Goal: Transaction & Acquisition: Download file/media

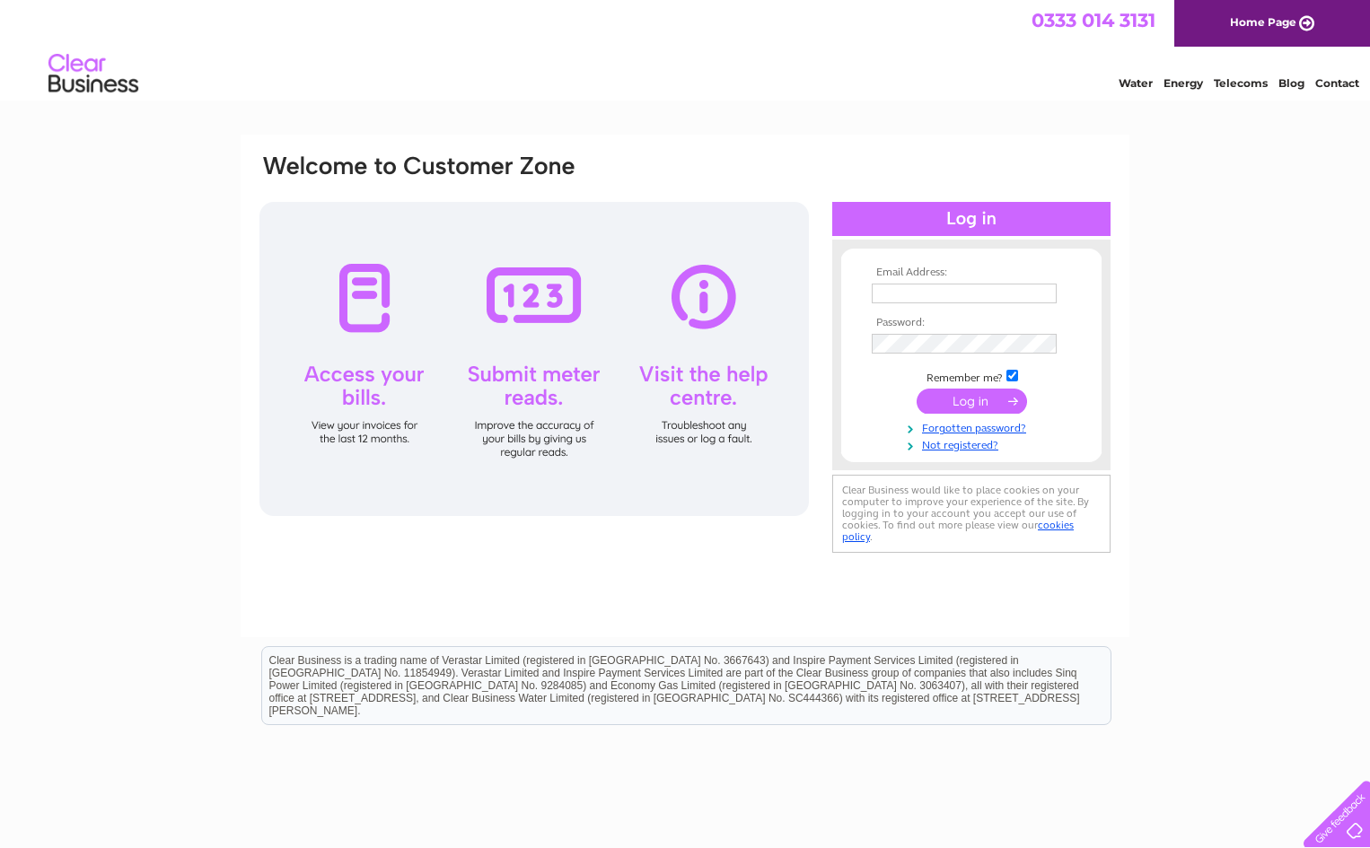
type input "smeatonshaw@gmail.com"
click at [954, 402] on input "submit" at bounding box center [971, 401] width 110 height 25
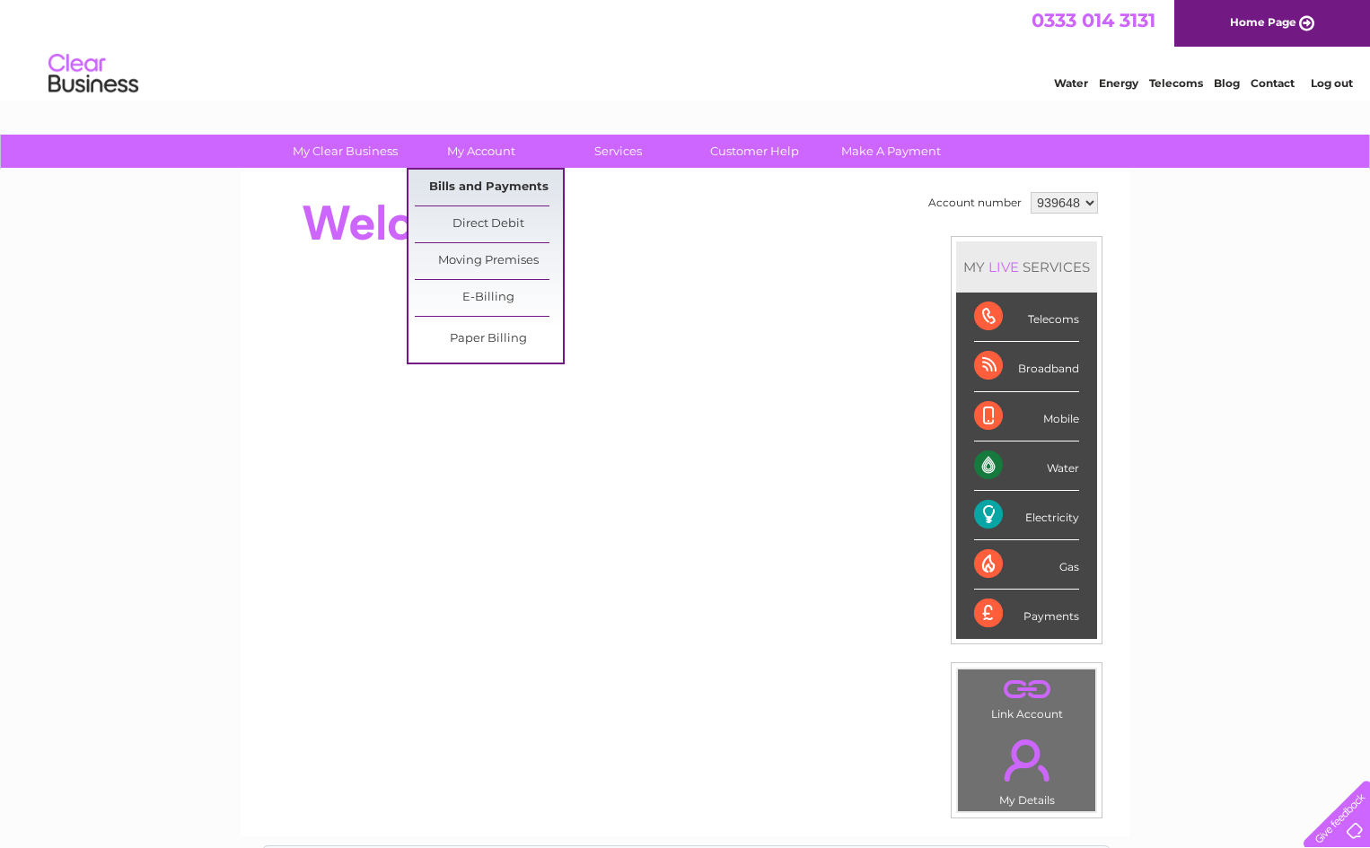
click at [485, 185] on link "Bills and Payments" at bounding box center [489, 188] width 148 height 36
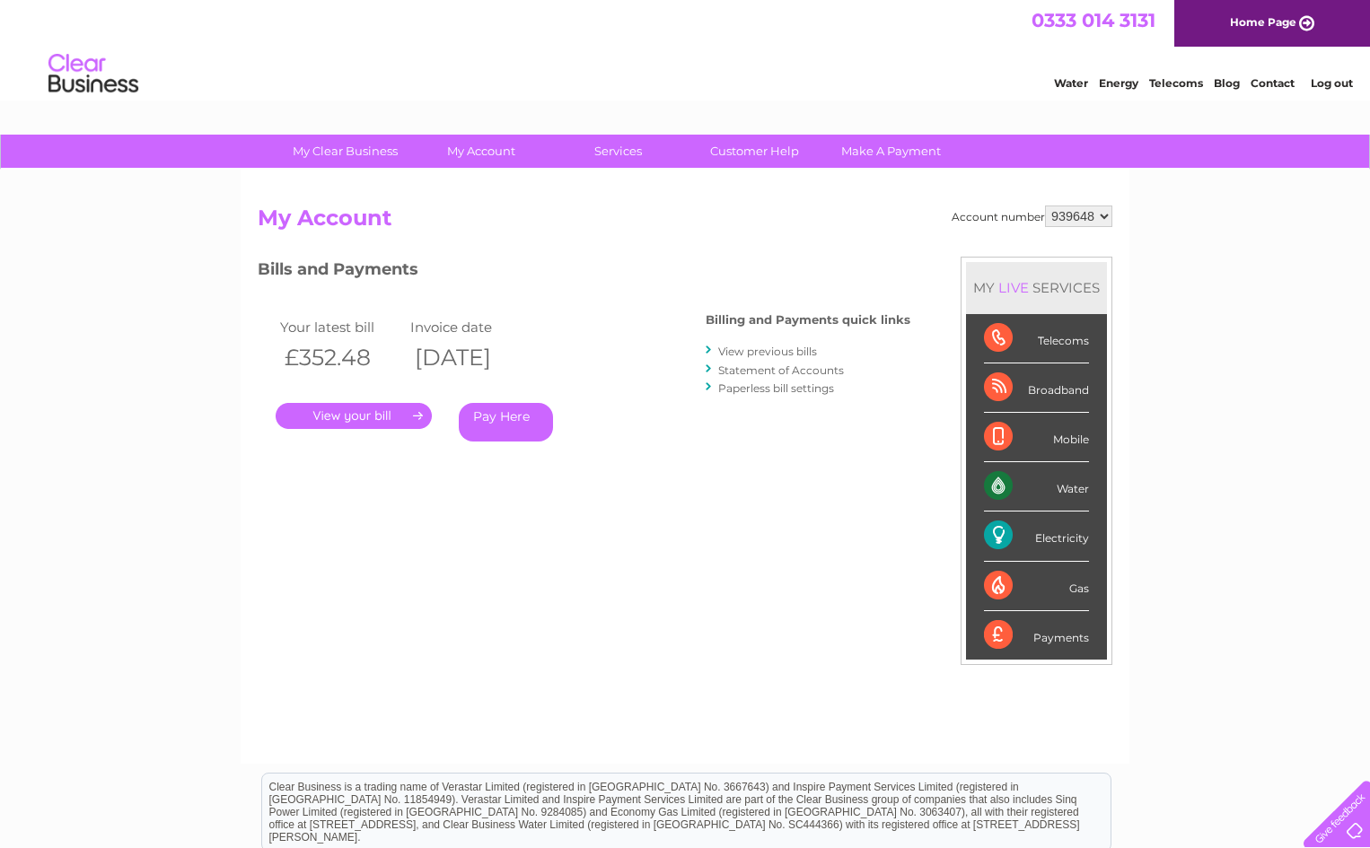
click at [358, 418] on link "." at bounding box center [354, 416] width 156 height 26
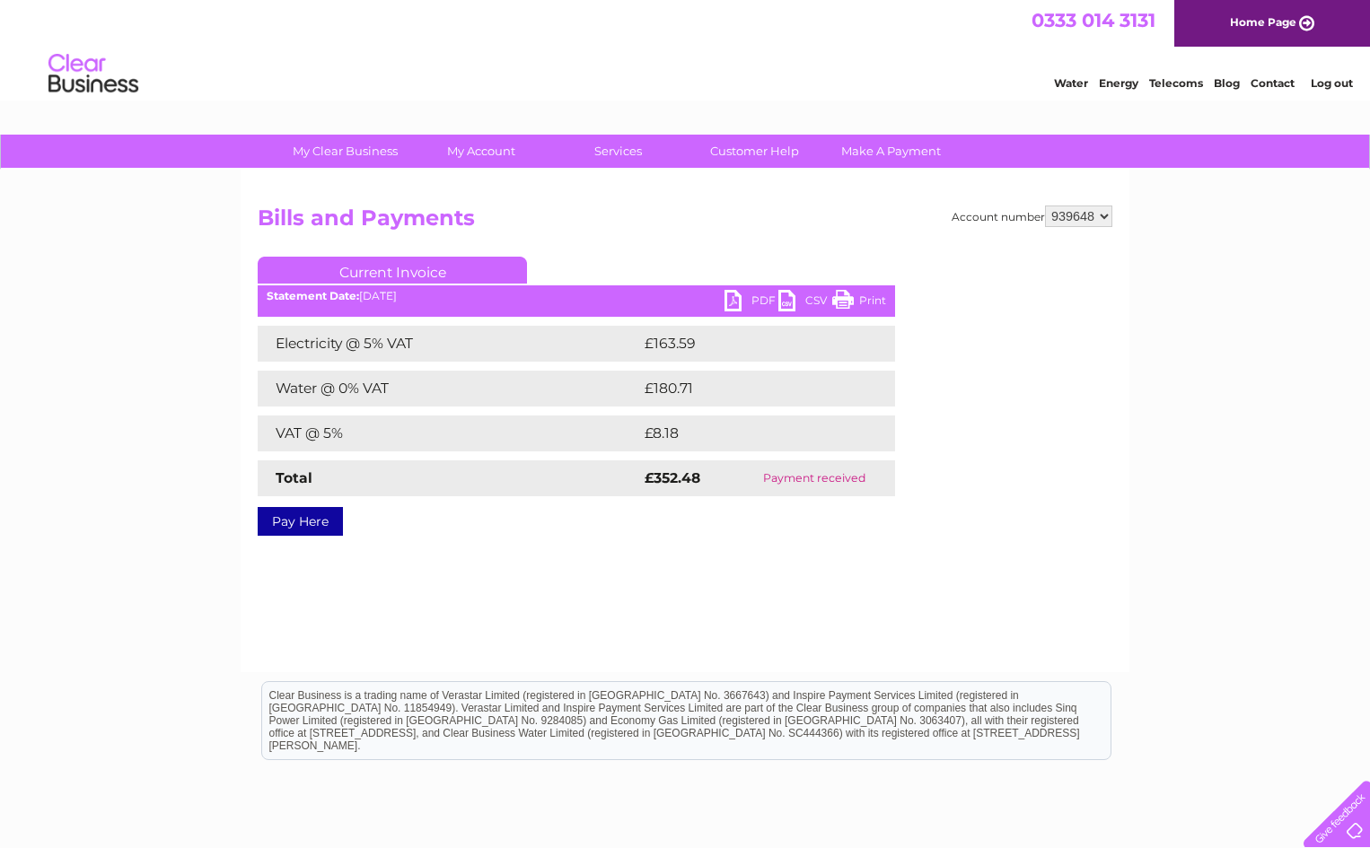
click at [730, 299] on link "PDF" at bounding box center [751, 303] width 54 height 26
